Goal: Task Accomplishment & Management: Use online tool/utility

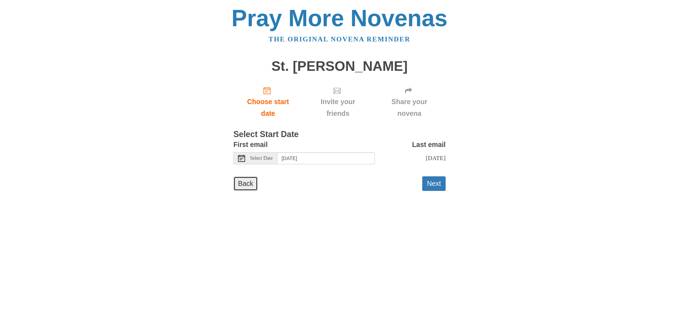
click at [252, 181] on link "Back" at bounding box center [245, 183] width 24 height 14
click at [430, 181] on button "Next" at bounding box center [433, 183] width 23 height 14
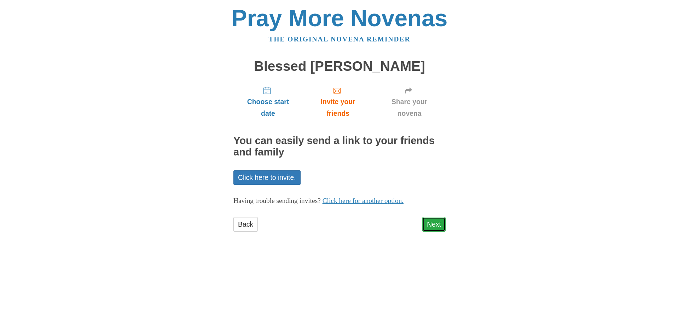
click at [436, 222] on link "Next" at bounding box center [433, 224] width 23 height 14
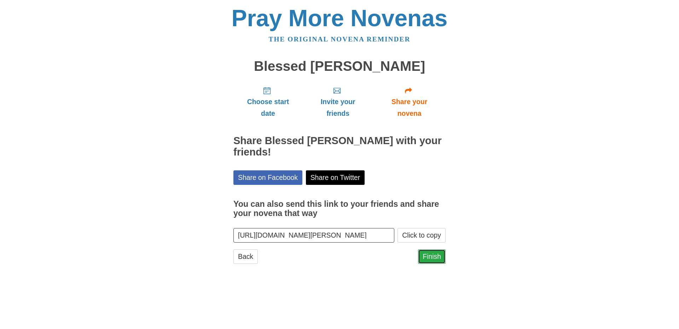
click at [431, 257] on link "Finish" at bounding box center [432, 256] width 28 height 14
